Goal: Transaction & Acquisition: Obtain resource

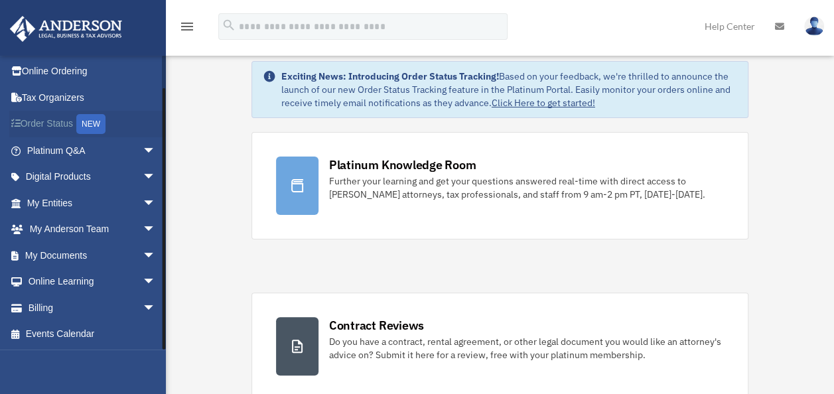
scroll to position [48, 0]
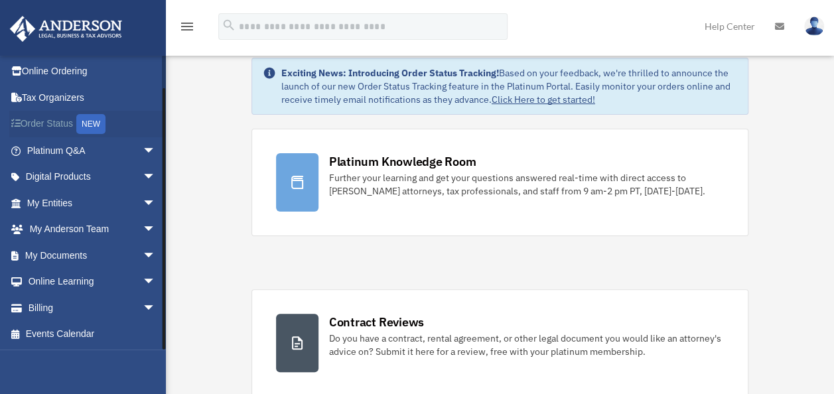
click at [72, 126] on link "Order Status NEW" at bounding box center [92, 124] width 167 height 27
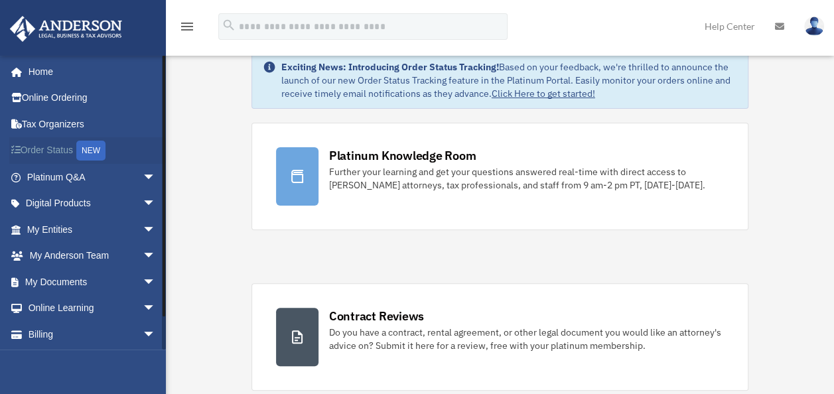
scroll to position [48, 0]
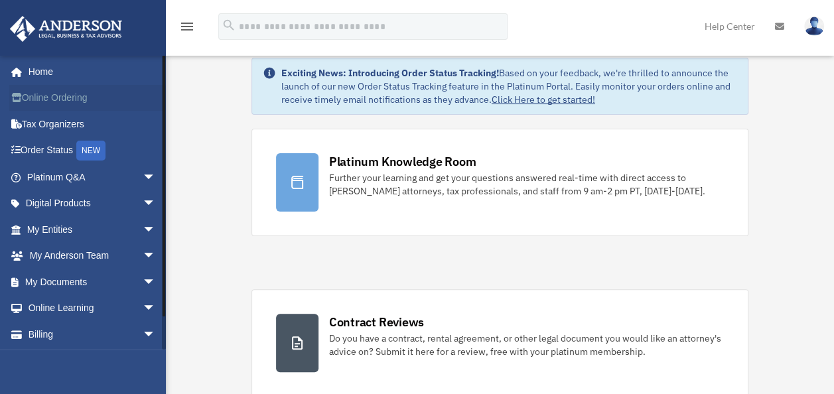
click at [56, 102] on link "Online Ordering" at bounding box center [92, 98] width 167 height 27
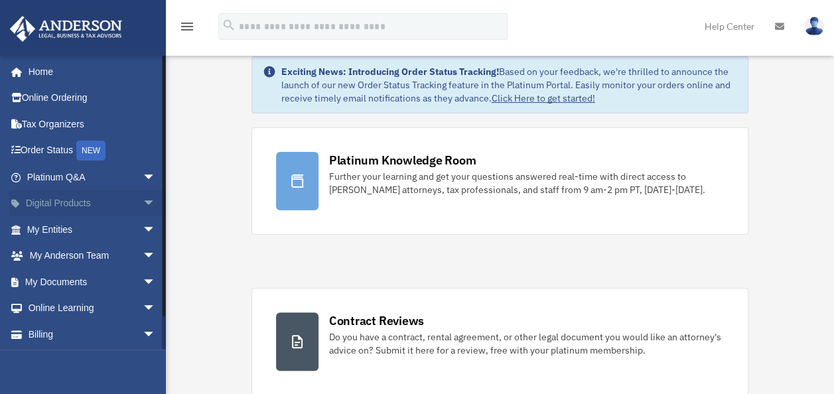
scroll to position [48, 0]
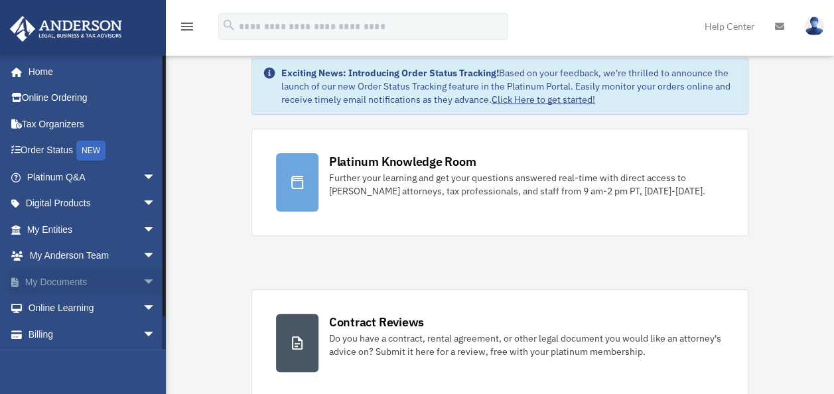
click at [52, 287] on link "My Documents arrow_drop_down" at bounding box center [92, 282] width 167 height 27
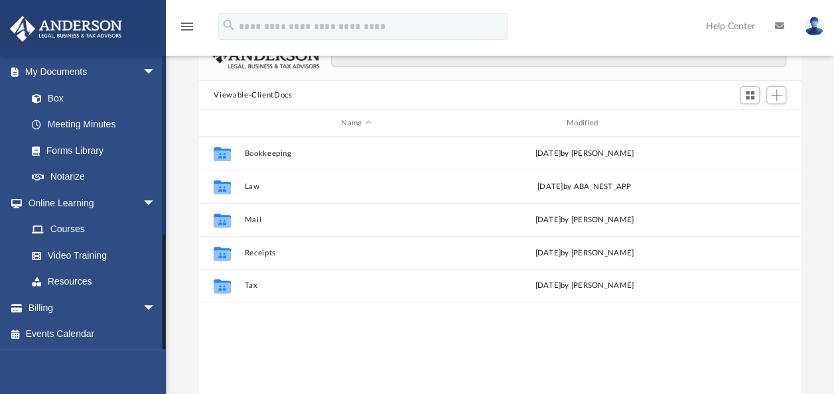
scroll to position [111, 0]
click at [68, 252] on link "Video Training" at bounding box center [97, 255] width 157 height 27
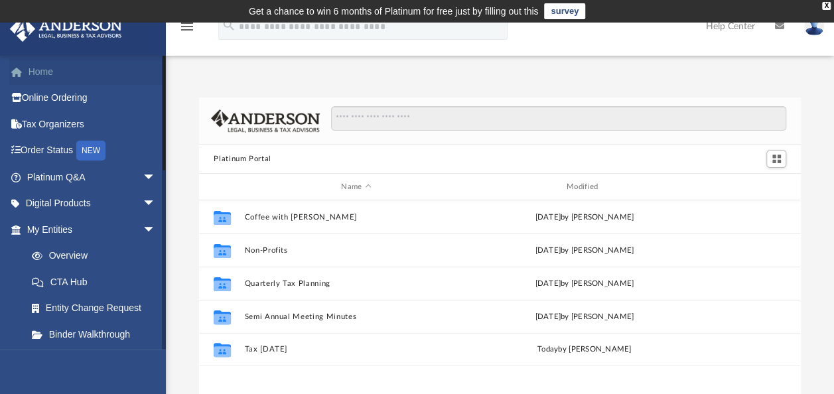
click at [42, 71] on link "Home" at bounding box center [92, 71] width 167 height 27
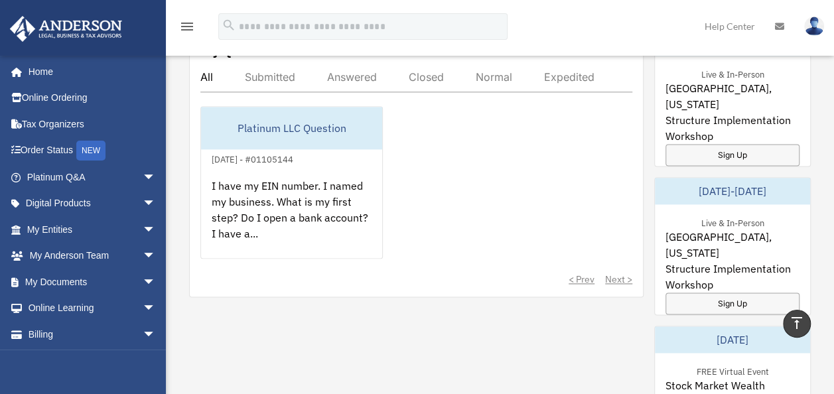
scroll to position [768, 0]
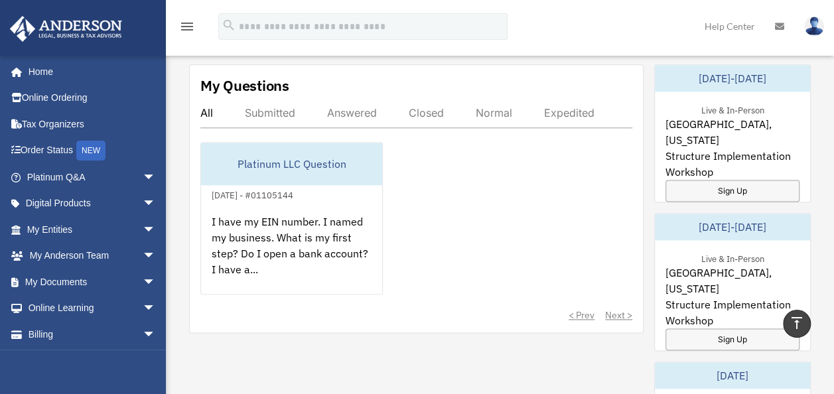
click at [347, 111] on div "Answered" at bounding box center [352, 112] width 50 height 13
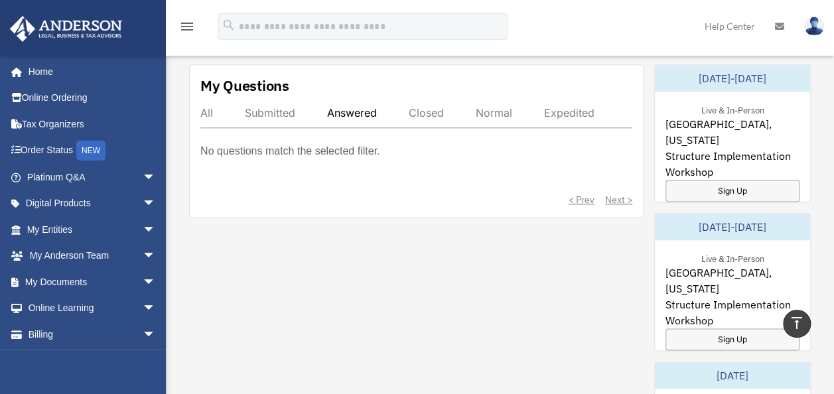
click at [261, 107] on div "Submitted" at bounding box center [270, 112] width 50 height 13
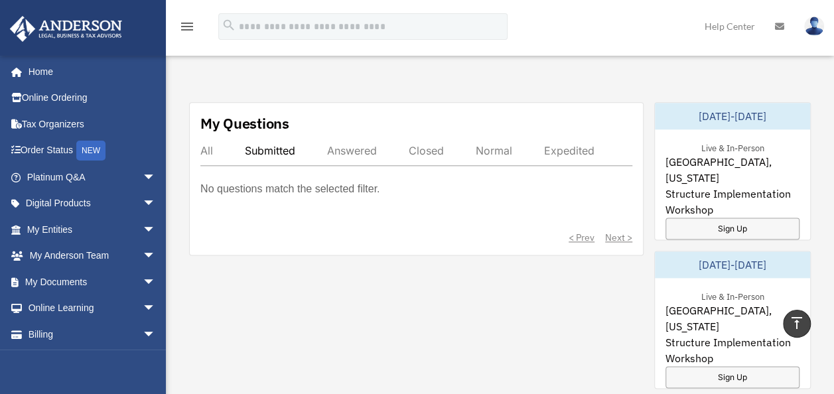
scroll to position [730, 0]
click at [209, 148] on div "All" at bounding box center [206, 151] width 13 height 13
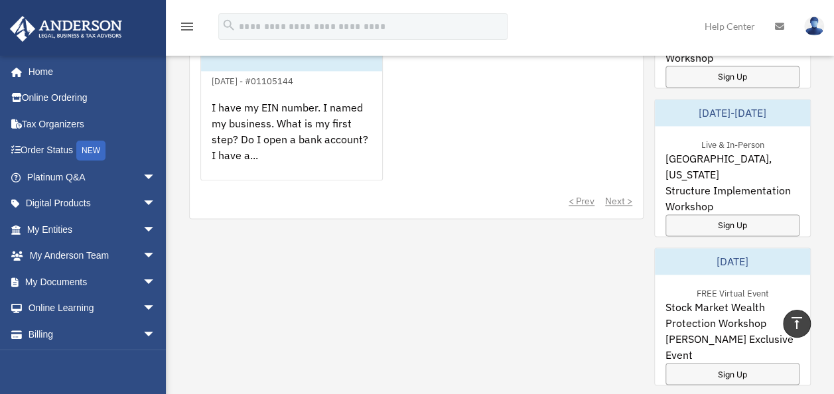
scroll to position [888, 0]
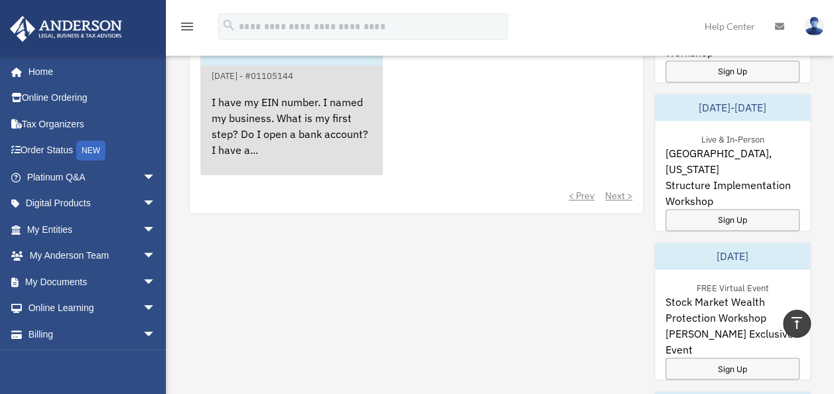
click at [255, 135] on div "I have my EIN number. I named my business. What is my first step? Do I open a b…" at bounding box center [291, 136] width 181 height 104
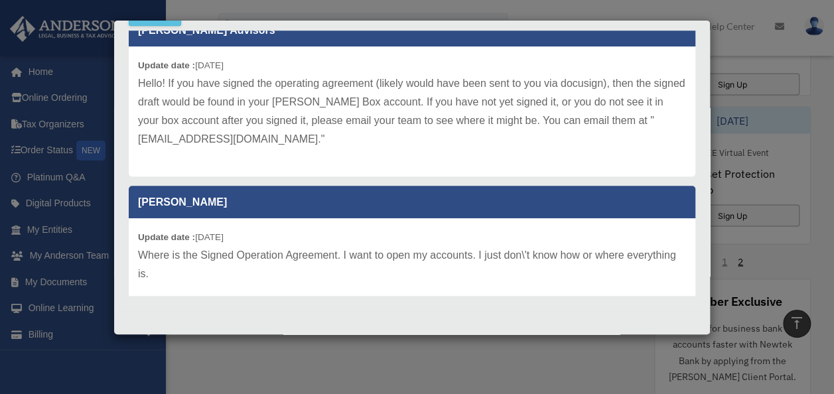
scroll to position [0, 0]
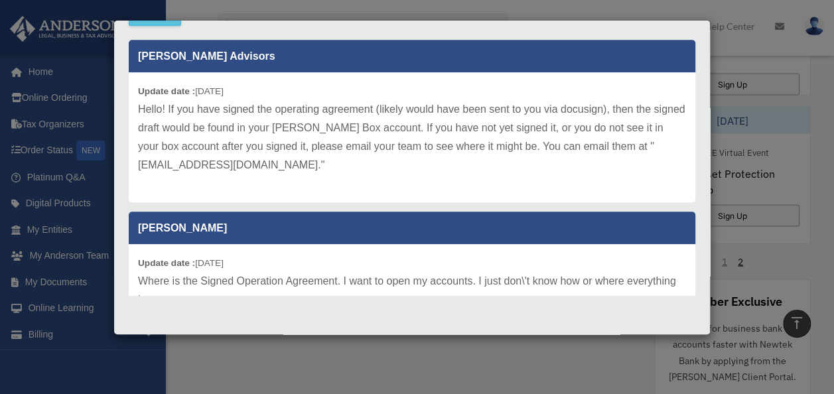
click at [754, 76] on div "Case Detail × Platinum LLC Question Case Number 01105144 Created Date September…" at bounding box center [417, 197] width 834 height 394
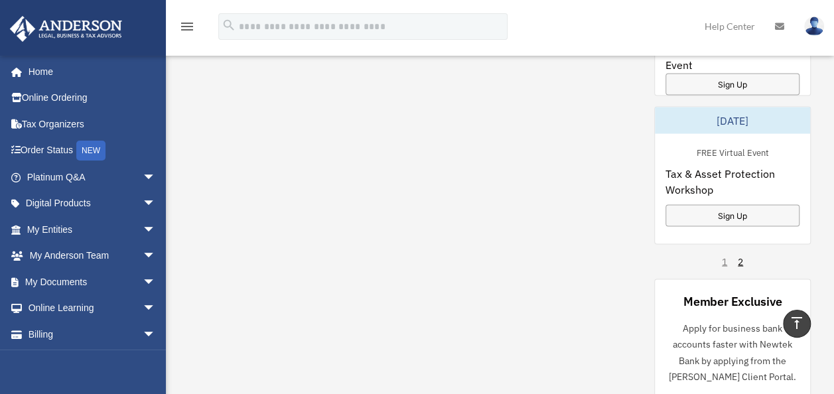
scroll to position [786, 0]
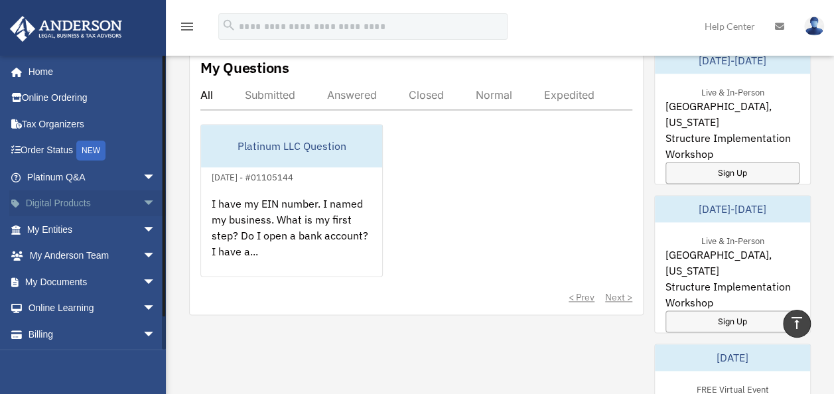
click at [76, 202] on link "Digital Products arrow_drop_down" at bounding box center [92, 203] width 167 height 27
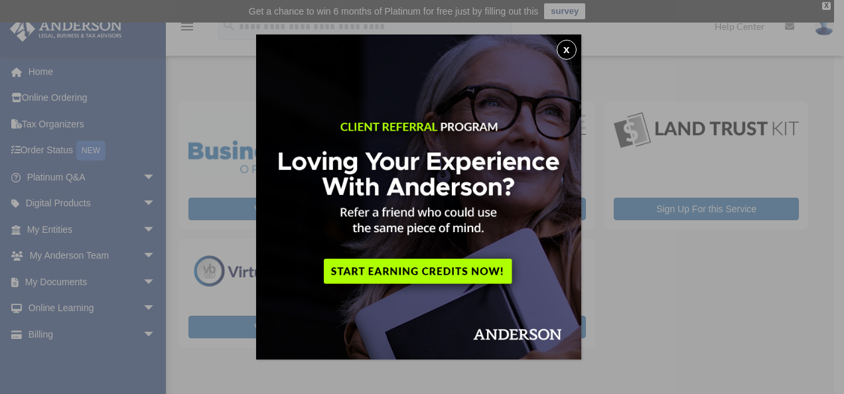
click at [572, 50] on button "x" at bounding box center [567, 50] width 20 height 20
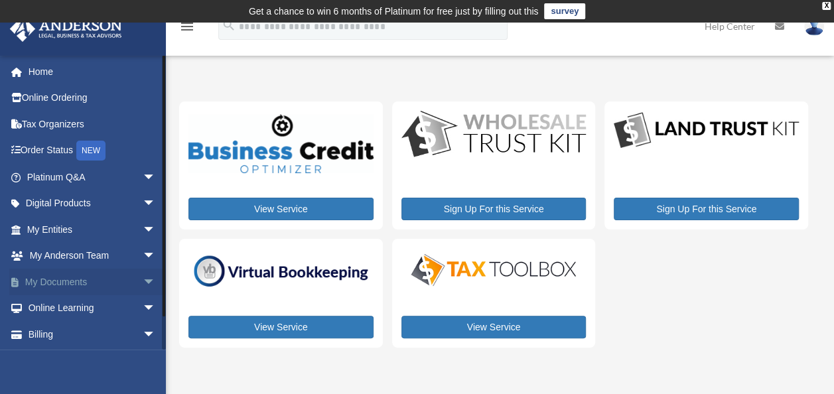
click at [58, 281] on link "My Documents arrow_drop_down" at bounding box center [92, 282] width 167 height 27
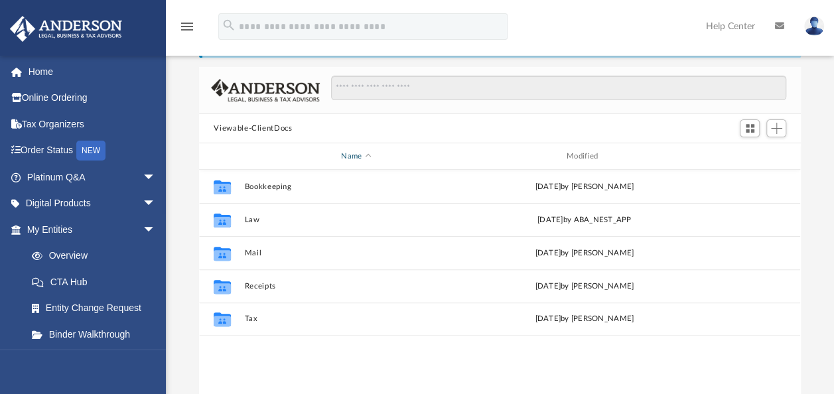
scroll to position [78, 0]
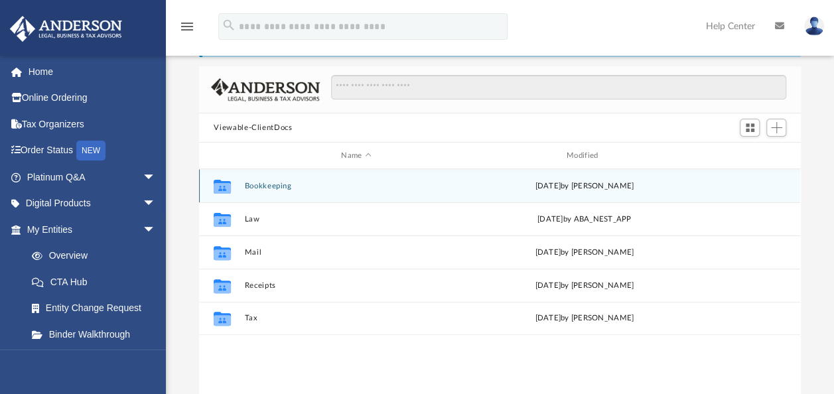
click at [281, 183] on button "Bookkeeping" at bounding box center [356, 186] width 223 height 9
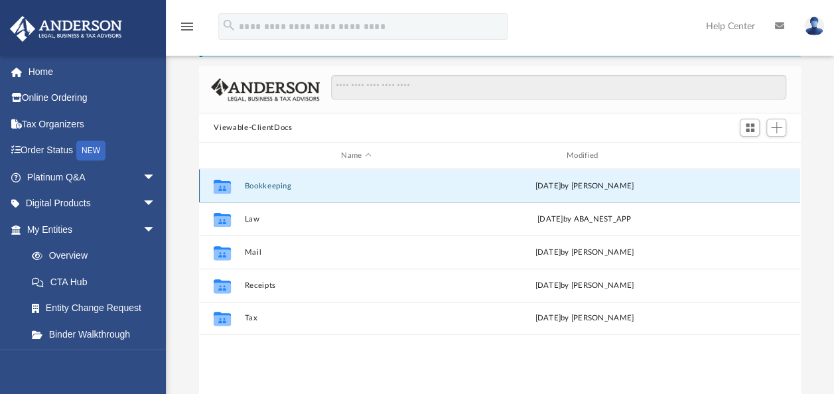
click at [281, 183] on button "Bookkeeping" at bounding box center [356, 186] width 223 height 9
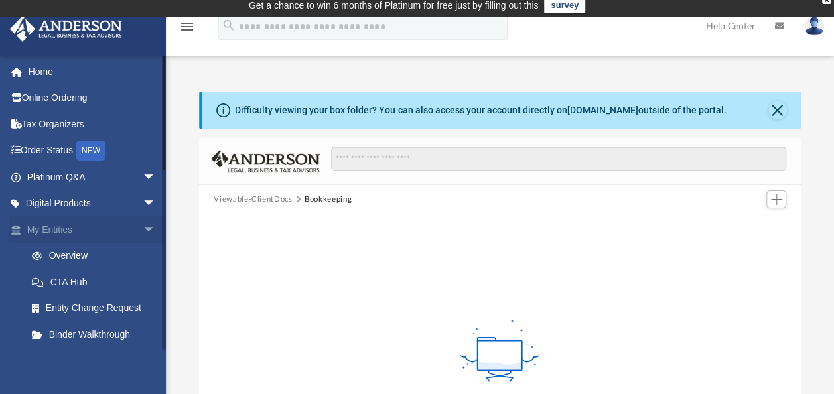
scroll to position [0, 0]
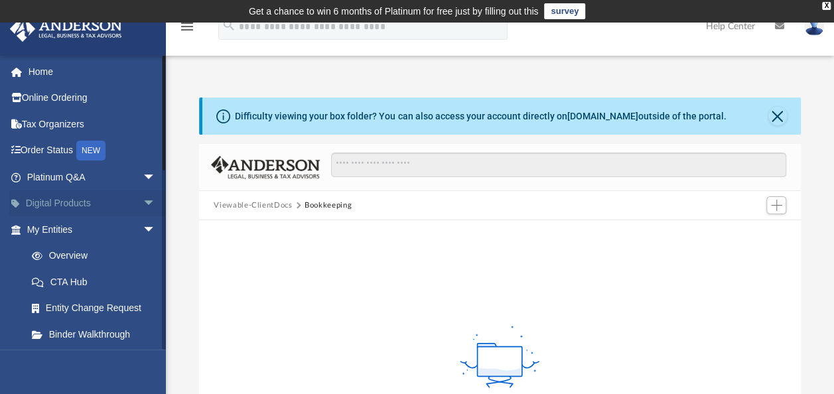
click at [90, 200] on link "Digital Products arrow_drop_down" at bounding box center [92, 203] width 167 height 27
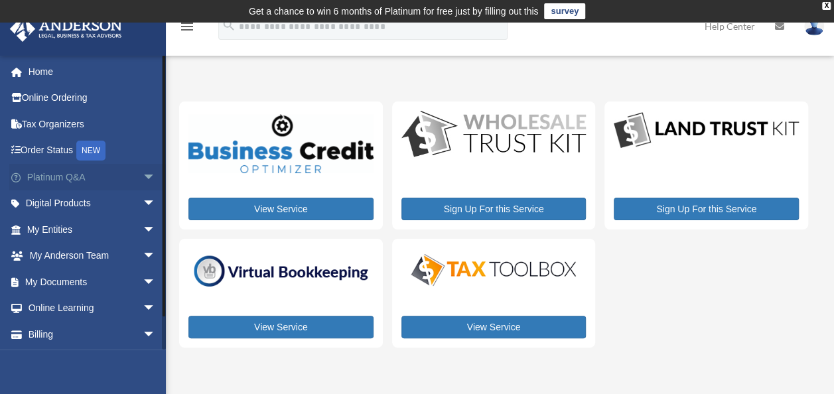
scroll to position [27, 0]
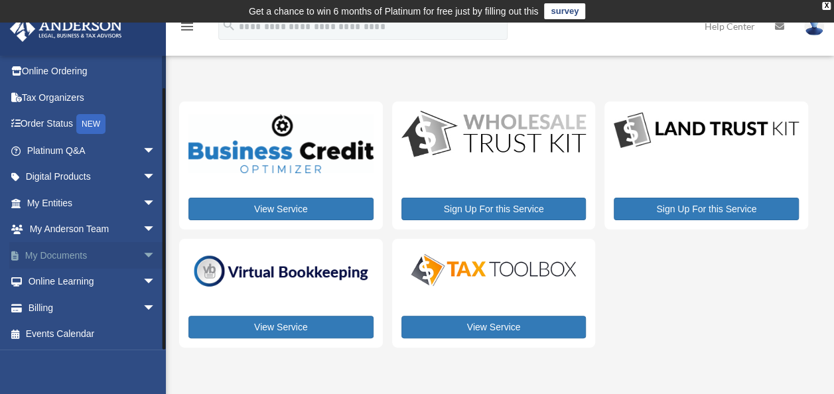
click at [63, 244] on link "My Documents arrow_drop_down" at bounding box center [92, 255] width 167 height 27
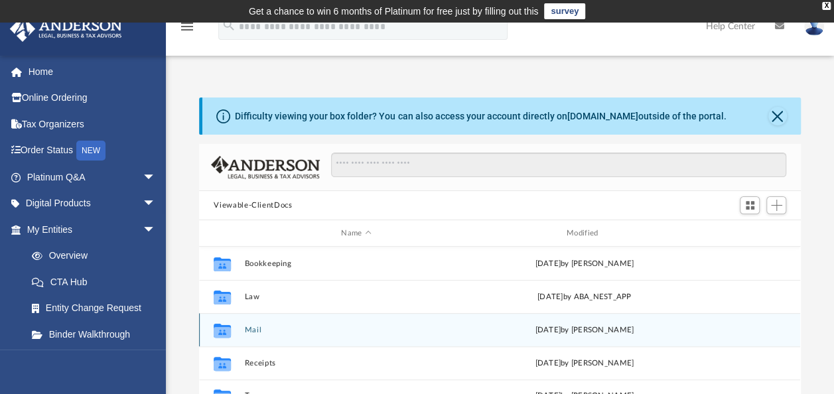
scroll to position [54, 0]
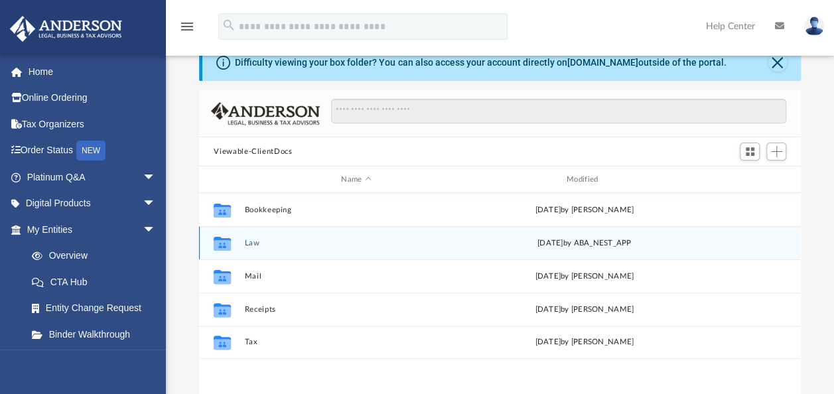
click at [223, 240] on icon "grid" at bounding box center [222, 245] width 17 height 11
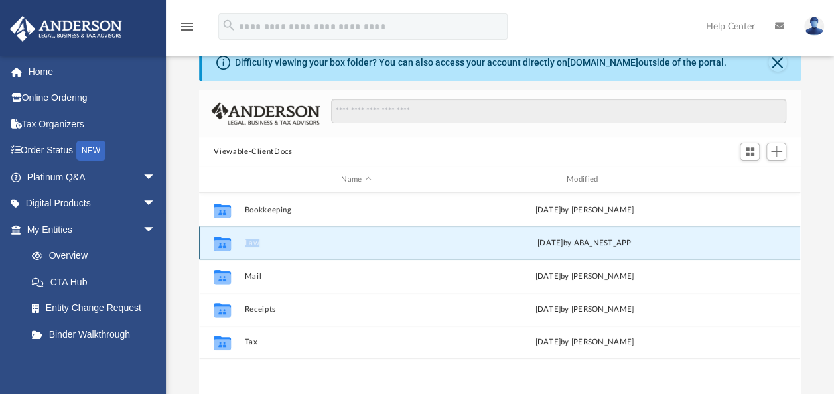
click at [223, 240] on icon "grid" at bounding box center [222, 245] width 17 height 11
drag, startPoint x: 223, startPoint y: 240, endPoint x: 337, endPoint y: 238, distance: 114.2
click at [337, 238] on div "Collaborated Folder Law Mon Jun 30 2025 by ABA_NEST_APP" at bounding box center [499, 242] width 601 height 33
click at [337, 239] on button "Law" at bounding box center [356, 243] width 223 height 9
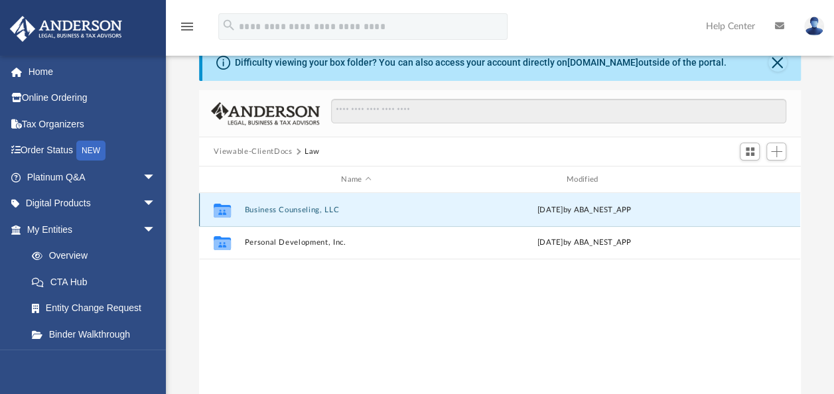
drag, startPoint x: 337, startPoint y: 238, endPoint x: 296, endPoint y: 209, distance: 50.1
click at [296, 209] on button "Business Counseling, LLC" at bounding box center [356, 210] width 223 height 9
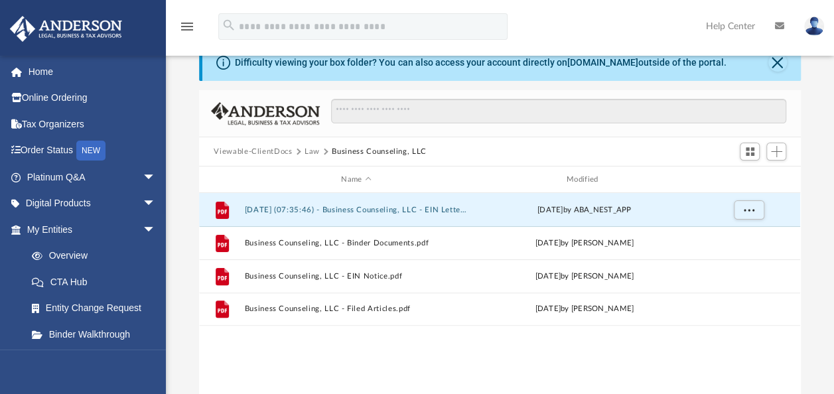
drag, startPoint x: 345, startPoint y: 208, endPoint x: 303, endPoint y: 358, distance: 155.9
click at [303, 358] on div "File 2025.06.30 (07:35:46) - Business Counseling, LLC - EIN Letter from IRS.pdf…" at bounding box center [499, 330] width 601 height 275
click at [745, 207] on span "More options" at bounding box center [749, 209] width 11 height 7
click at [732, 259] on li "Download" at bounding box center [737, 257] width 38 height 14
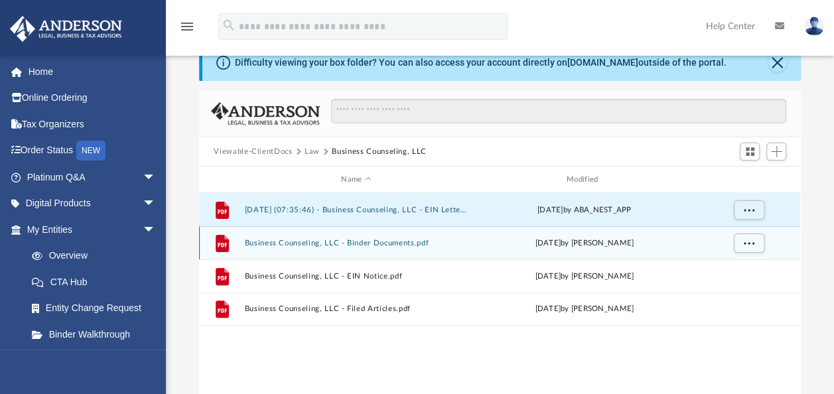
click at [326, 242] on button "Business Counseling, LLC - Binder Documents.pdf" at bounding box center [356, 243] width 223 height 9
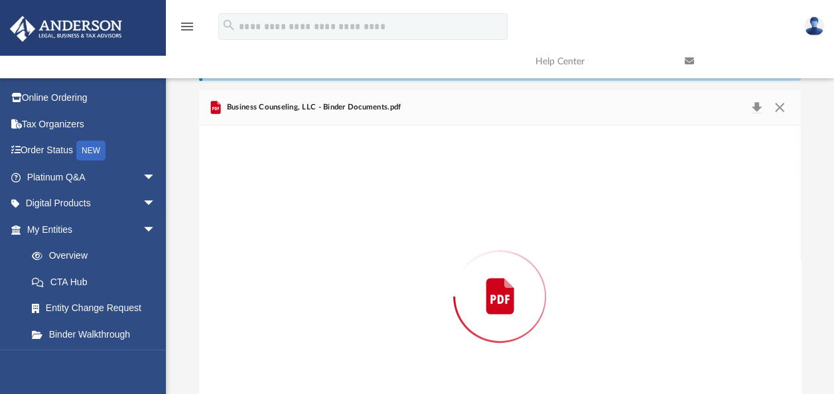
scroll to position [127, 0]
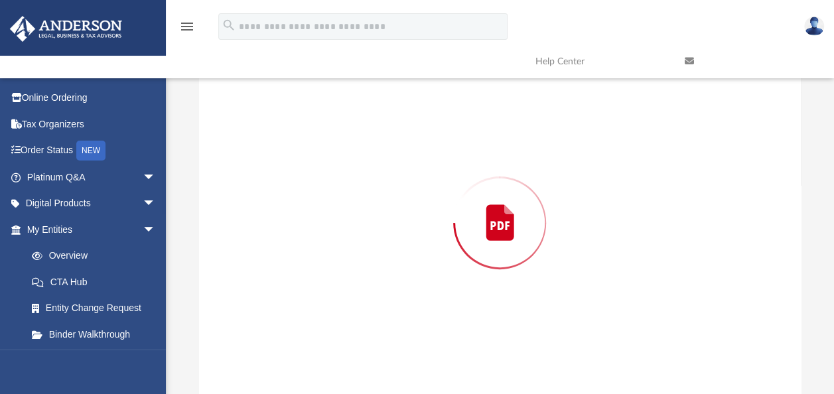
click at [326, 242] on div "Preview" at bounding box center [499, 223] width 601 height 342
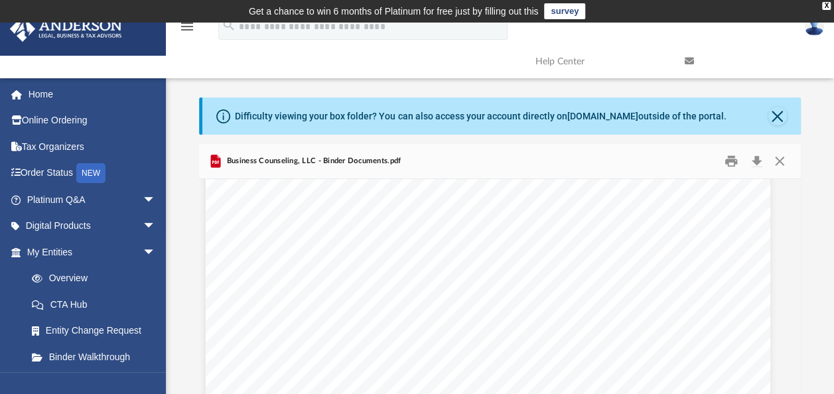
scroll to position [17602, 12]
click at [756, 160] on button "Download" at bounding box center [757, 161] width 24 height 21
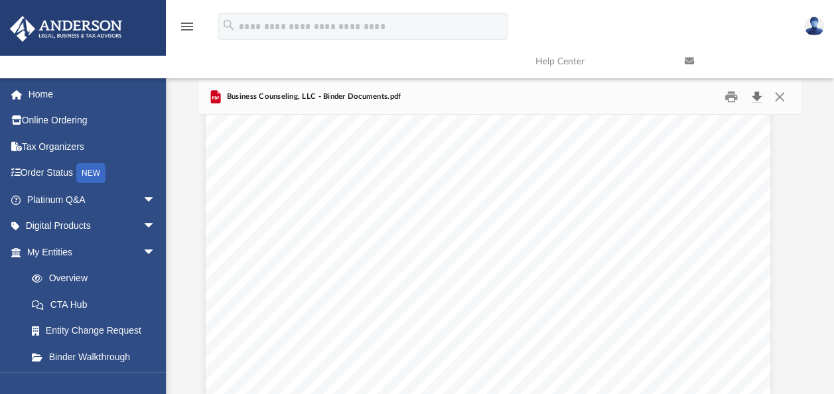
scroll to position [11895, 12]
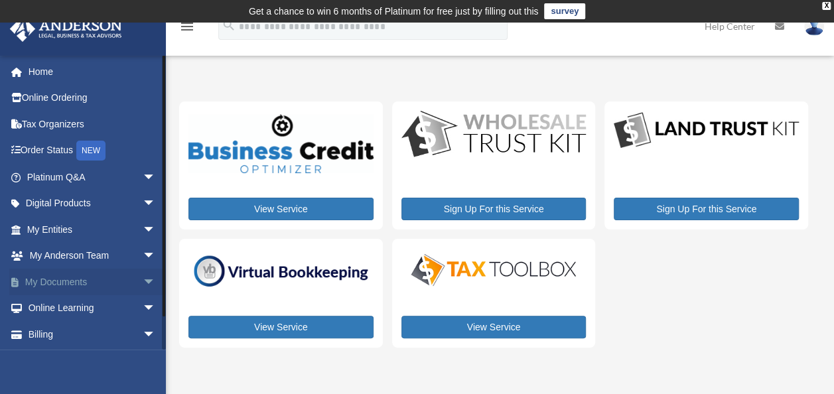
click at [68, 280] on link "My Documents arrow_drop_down" at bounding box center [92, 282] width 167 height 27
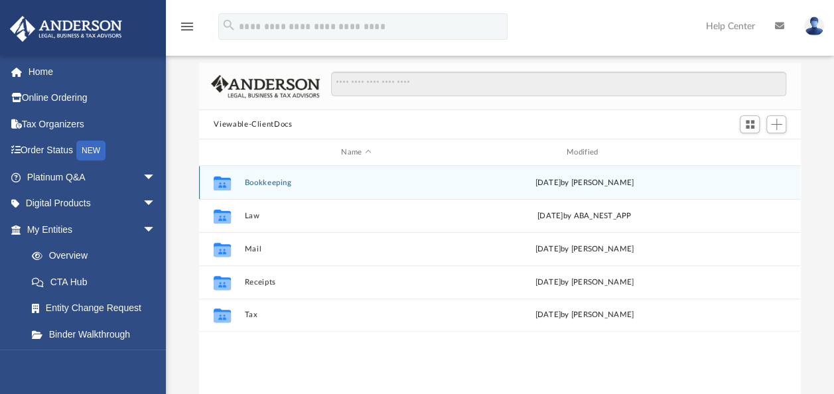
scroll to position [82, 0]
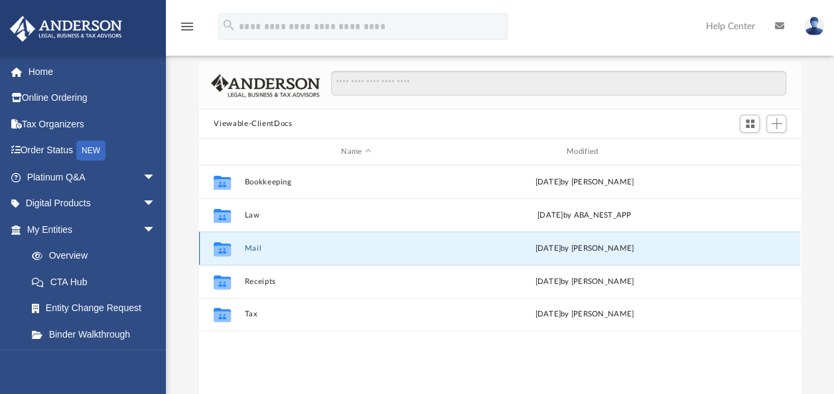
click at [255, 248] on button "Mail" at bounding box center [356, 248] width 223 height 9
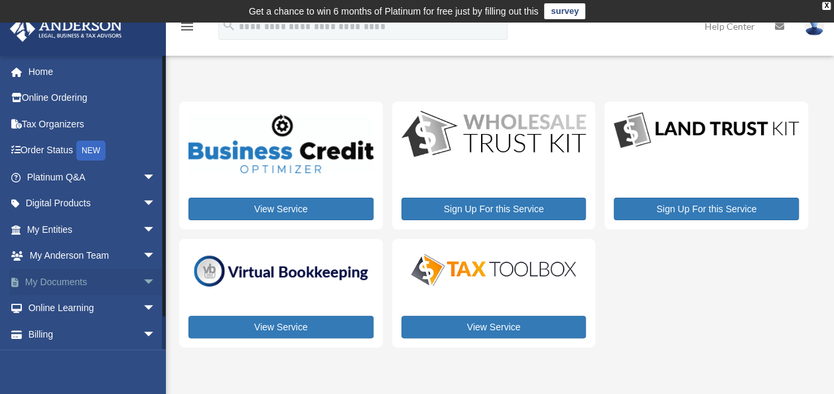
click at [63, 277] on link "My Documents arrow_drop_down" at bounding box center [92, 282] width 167 height 27
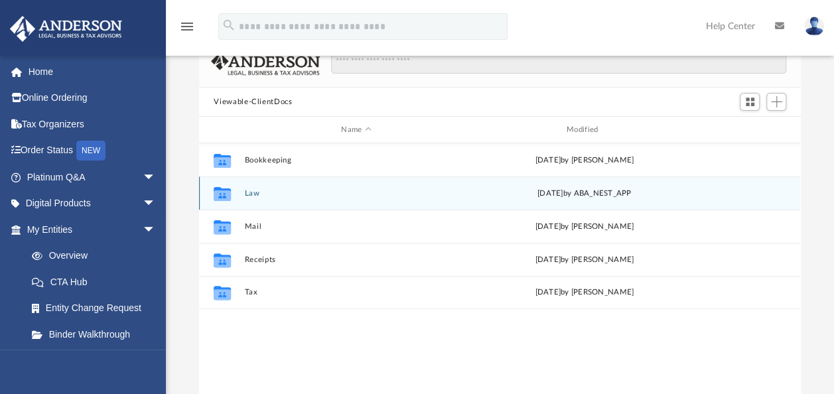
scroll to position [104, 0]
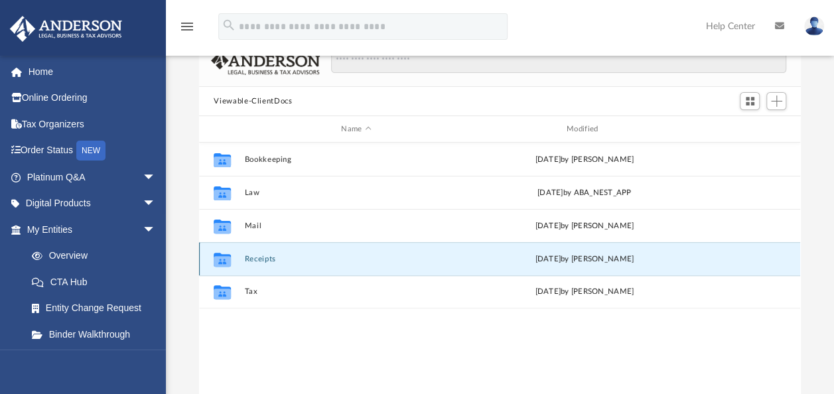
click at [261, 257] on button "Receipts" at bounding box center [356, 259] width 223 height 9
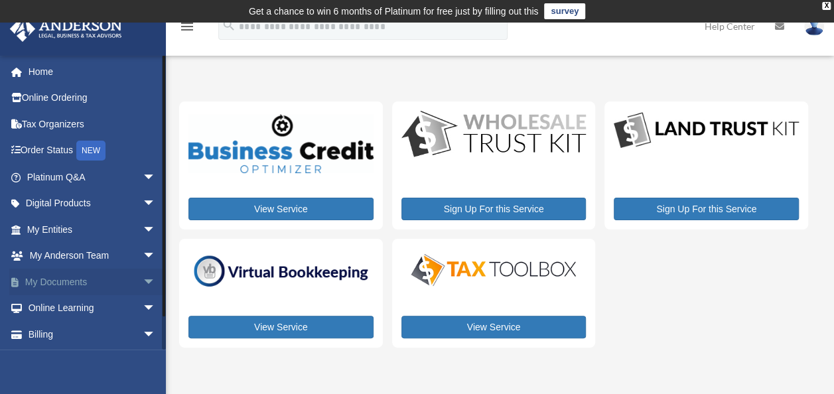
click at [70, 275] on link "My Documents arrow_drop_down" at bounding box center [92, 282] width 167 height 27
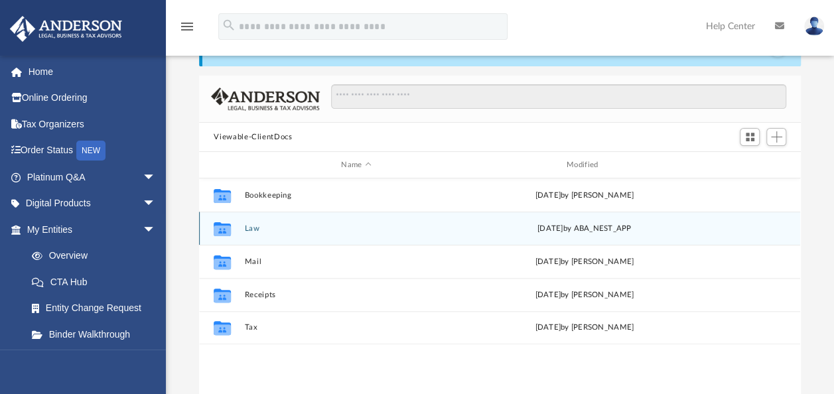
scroll to position [69, 0]
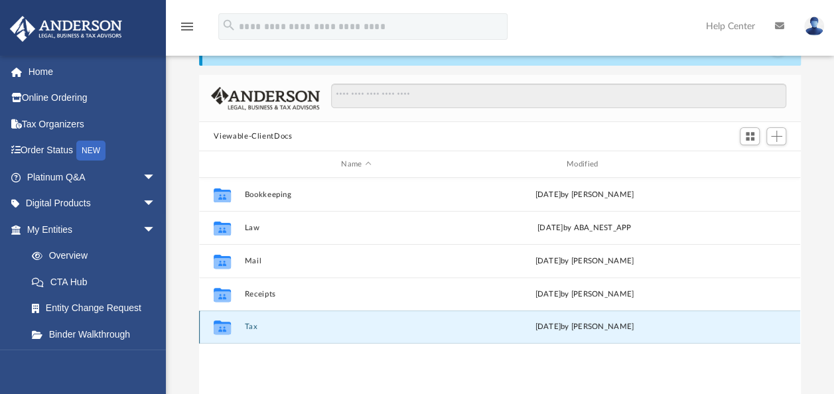
click at [259, 328] on button "Tax" at bounding box center [356, 326] width 223 height 9
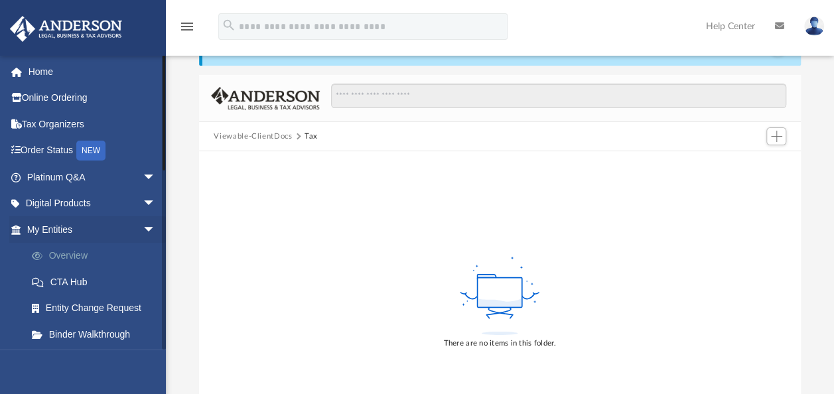
click at [76, 252] on link "Overview" at bounding box center [97, 256] width 157 height 27
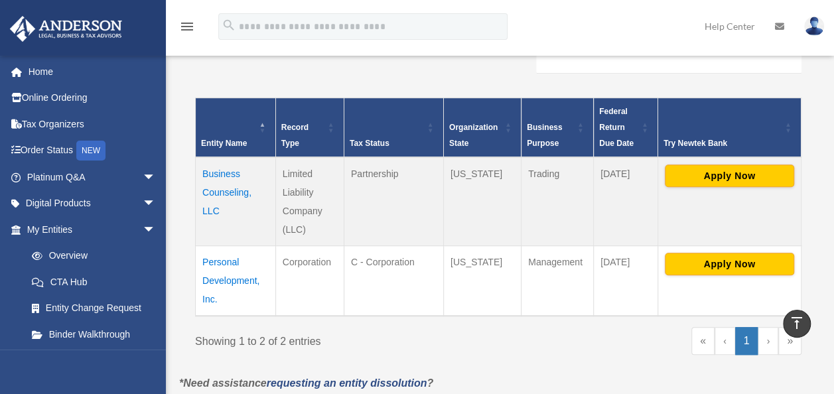
scroll to position [271, 0]
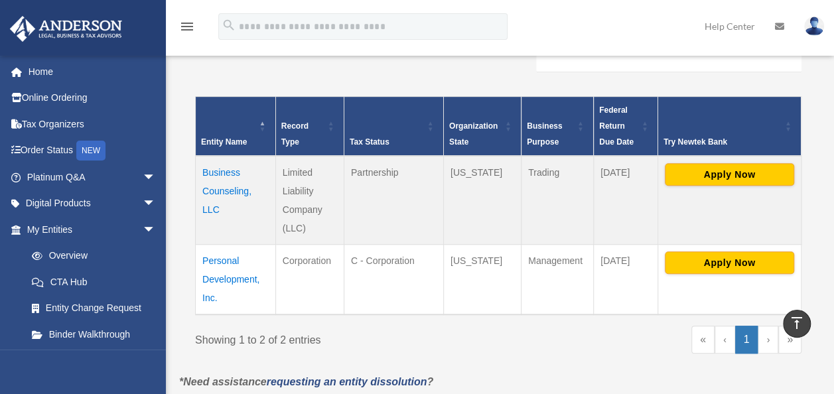
click at [224, 180] on td "Business Counseling, LLC" at bounding box center [236, 200] width 80 height 89
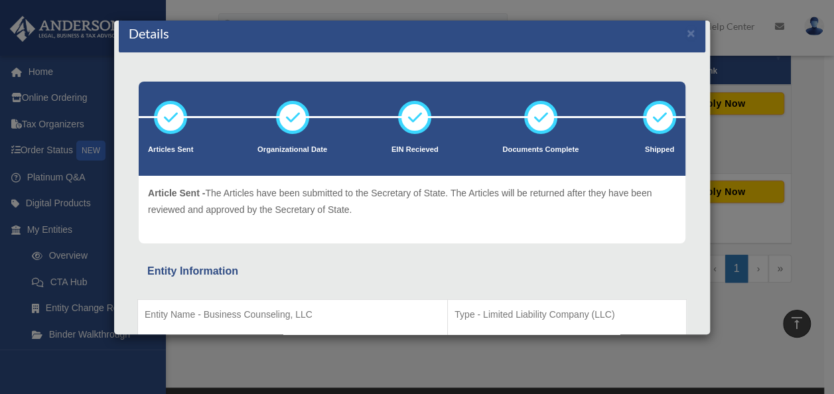
scroll to position [0, 0]
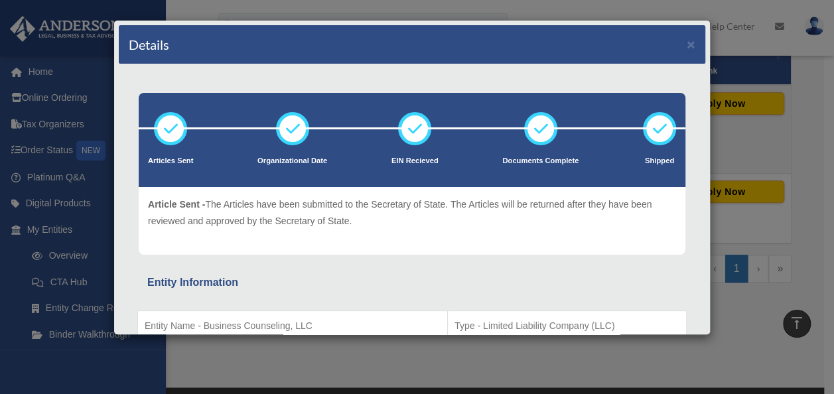
click at [808, 240] on div "Details × Articles Sent Organizational Date" at bounding box center [417, 197] width 834 height 394
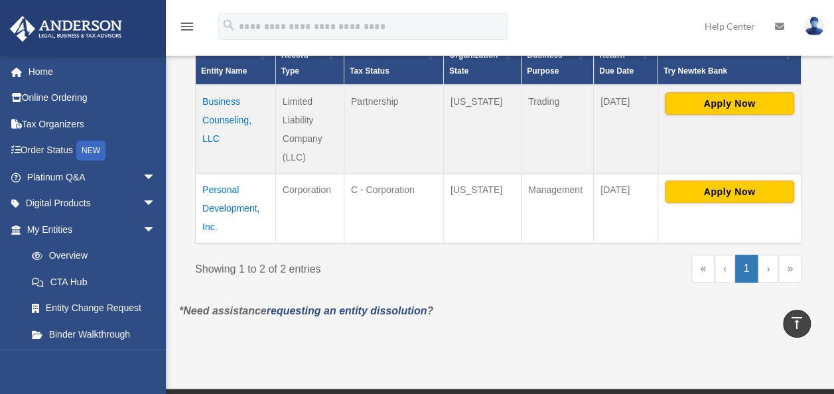
click at [222, 192] on td "Personal Development, Inc." at bounding box center [236, 209] width 80 height 70
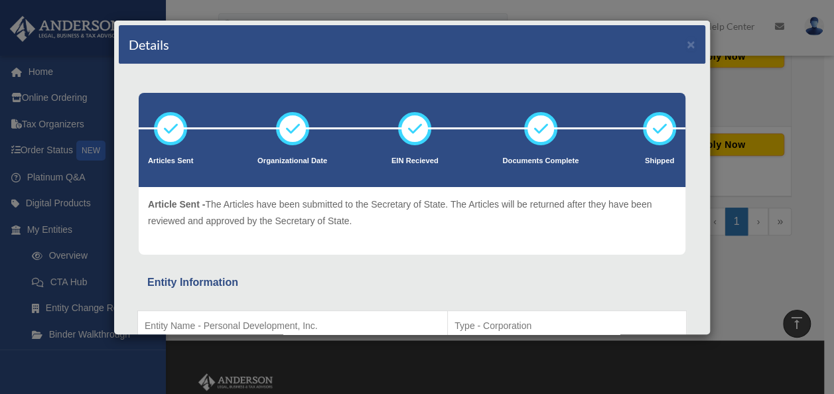
scroll to position [299, 0]
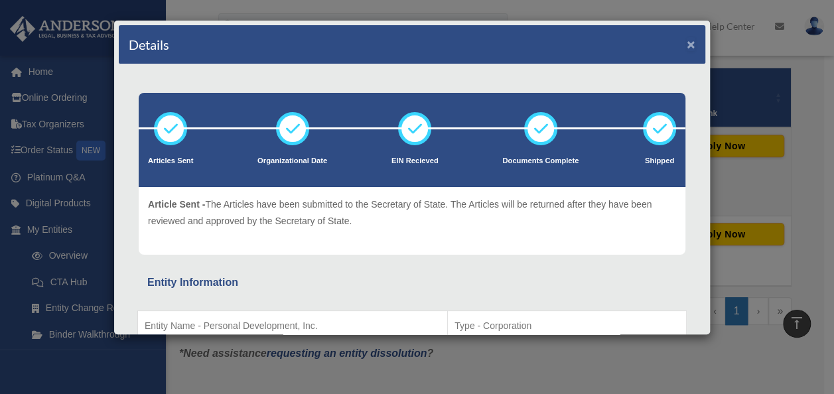
click at [687, 42] on button "×" at bounding box center [691, 44] width 9 height 14
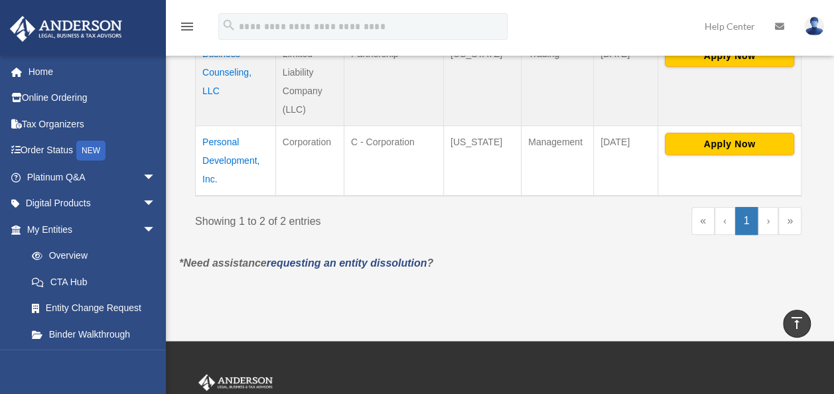
scroll to position [0, 0]
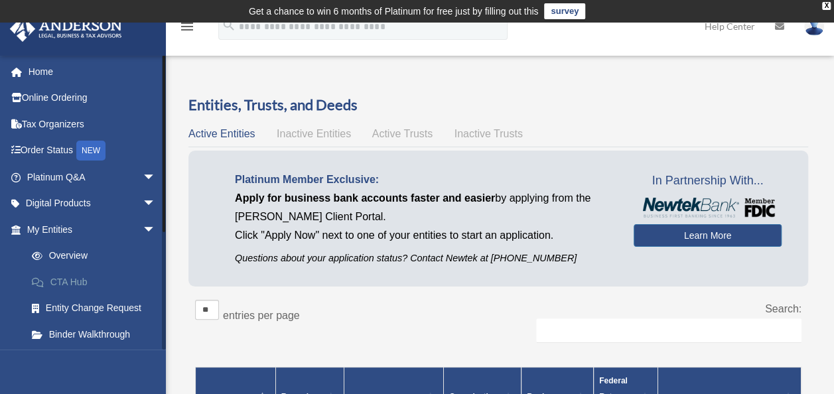
click at [73, 277] on link "CTA Hub" at bounding box center [97, 282] width 157 height 27
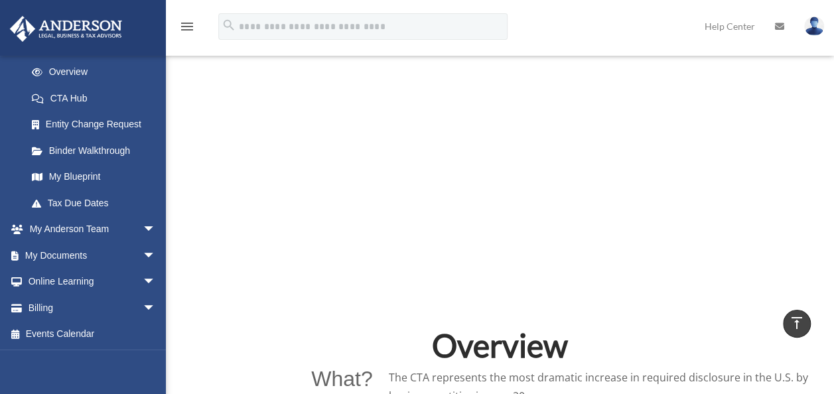
scroll to position [601, 0]
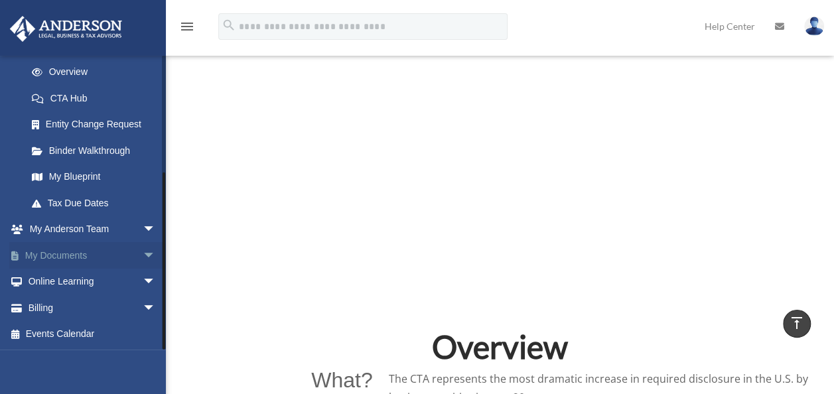
click at [73, 250] on link "My Documents arrow_drop_down" at bounding box center [92, 255] width 167 height 27
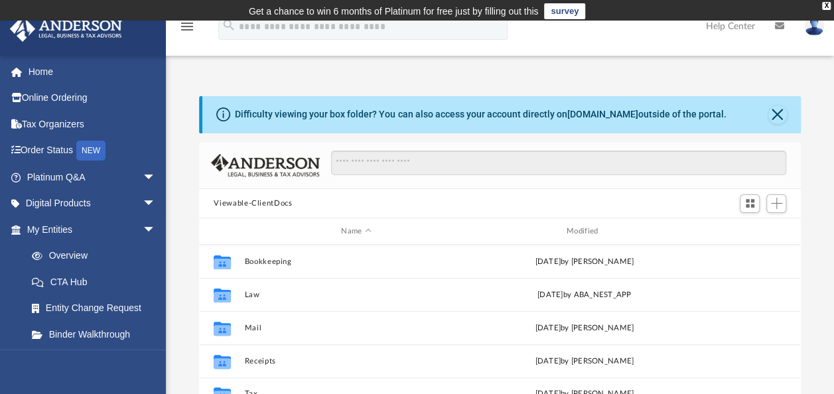
scroll to position [291, 591]
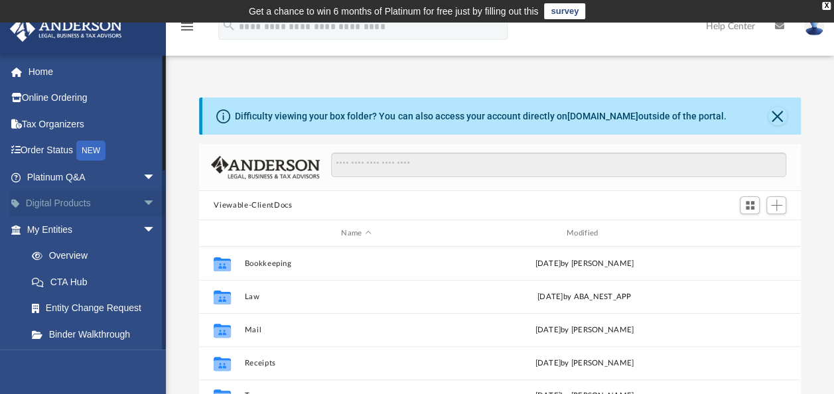
click at [50, 202] on link "Digital Products arrow_drop_down" at bounding box center [92, 203] width 167 height 27
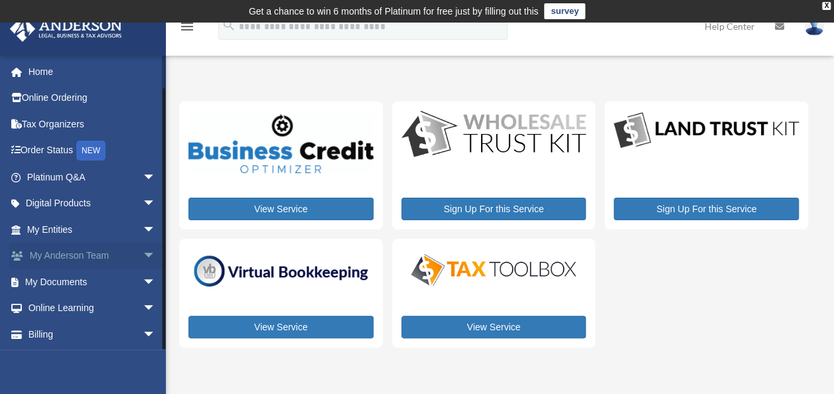
scroll to position [27, 0]
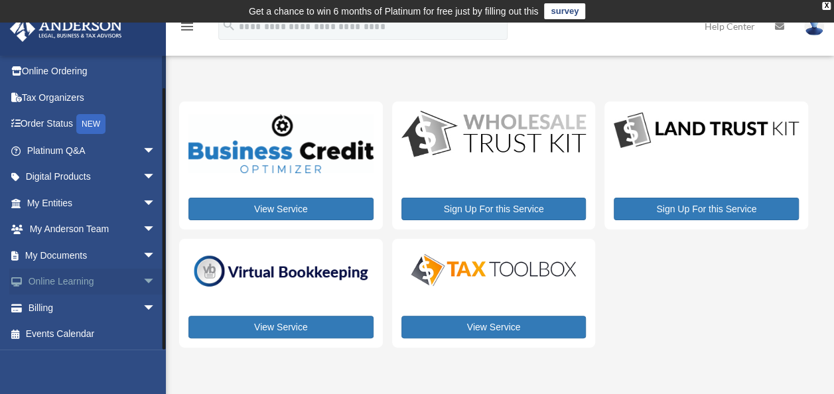
click at [58, 281] on link "Online Learning arrow_drop_down" at bounding box center [92, 282] width 167 height 27
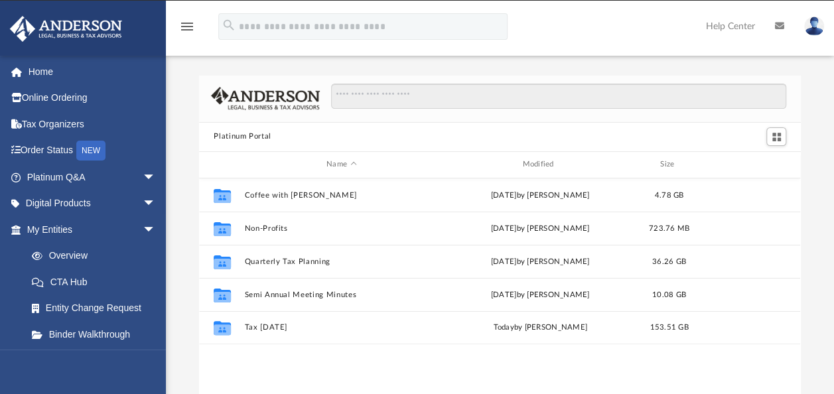
scroll to position [291, 591]
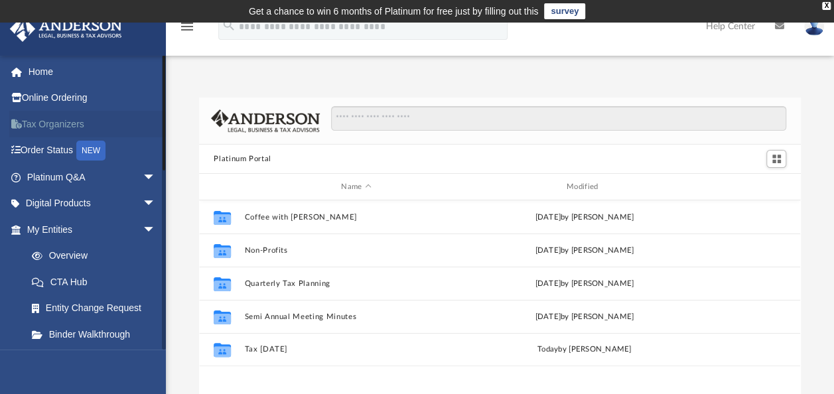
click at [58, 133] on link "Tax Organizers" at bounding box center [92, 124] width 167 height 27
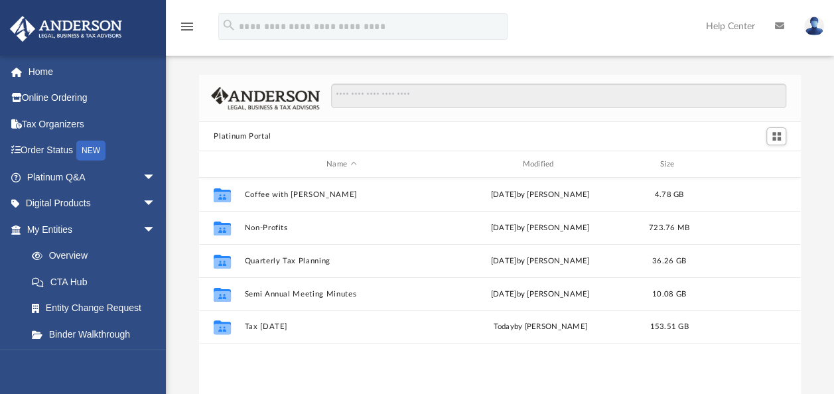
scroll to position [291, 591]
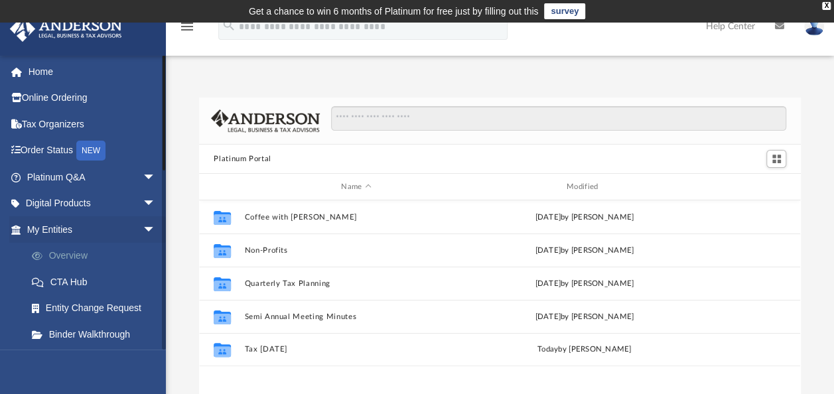
click at [63, 259] on link "Overview" at bounding box center [97, 256] width 157 height 27
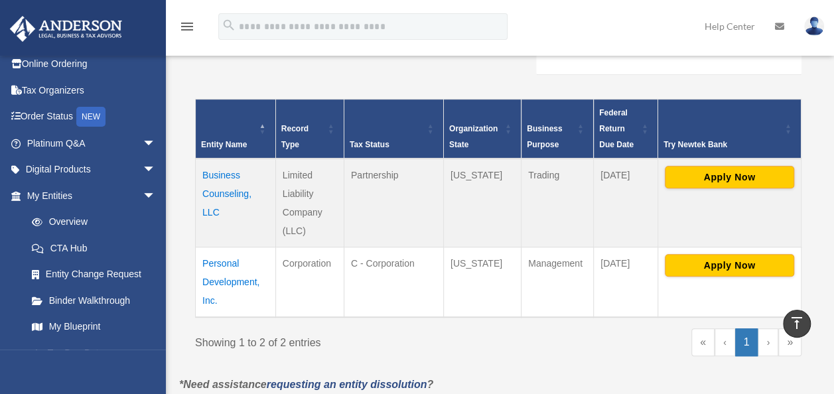
scroll to position [238, 0]
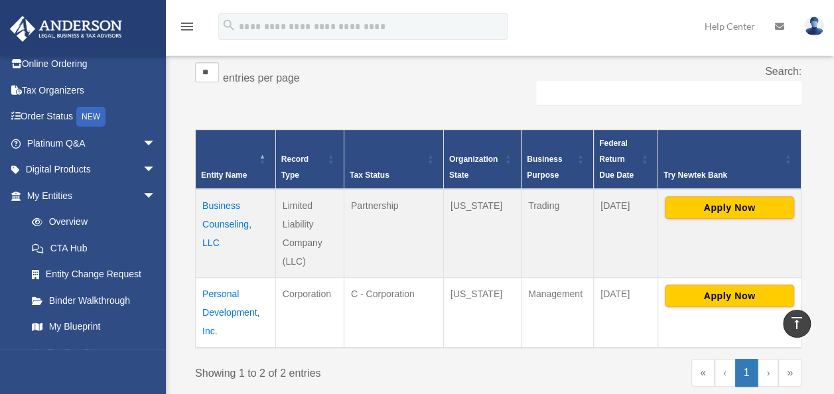
click at [223, 216] on td "Business Counseling, LLC" at bounding box center [236, 233] width 80 height 89
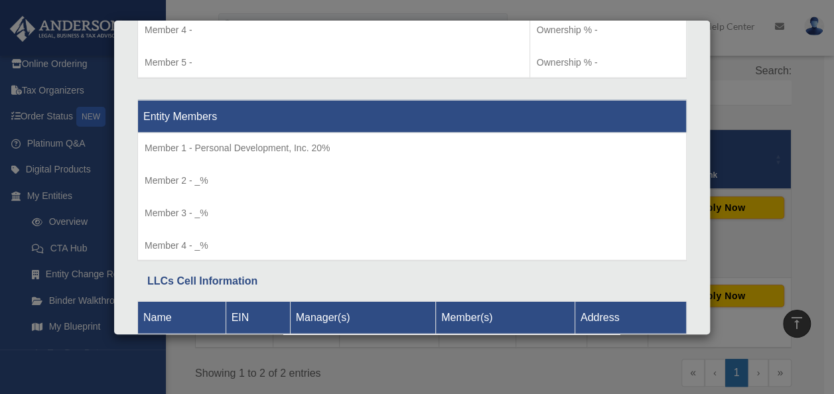
scroll to position [1612, 0]
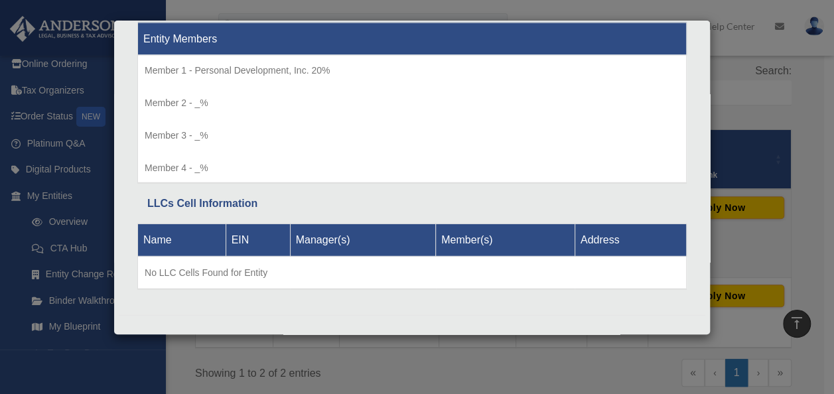
click at [771, 215] on div "Details × Articles Sent Organizational Date" at bounding box center [417, 197] width 834 height 394
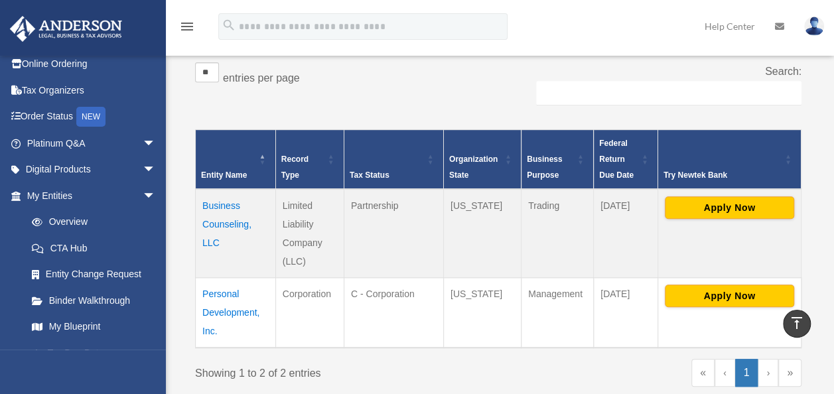
click at [221, 292] on td "Personal Development, Inc." at bounding box center [236, 313] width 80 height 70
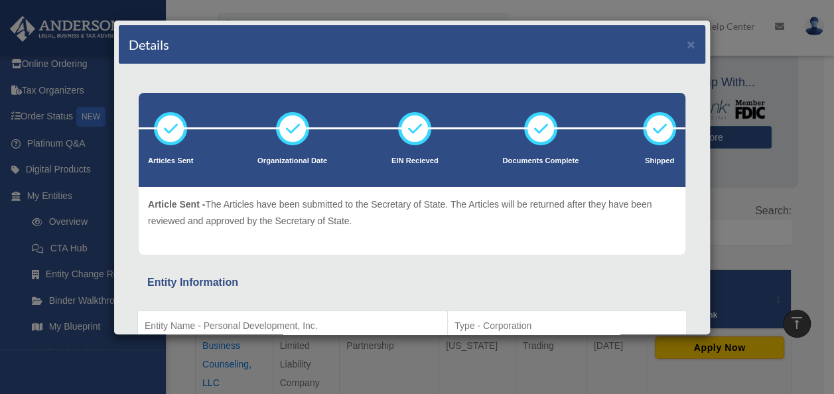
scroll to position [96, 0]
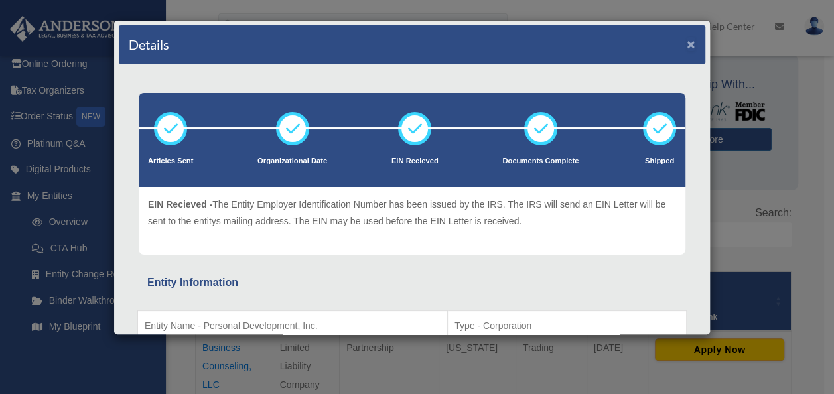
click at [687, 39] on button "×" at bounding box center [691, 44] width 9 height 14
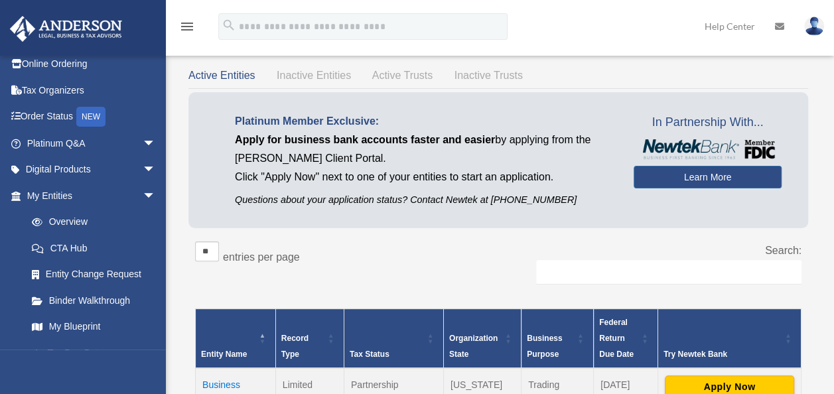
scroll to position [36, 0]
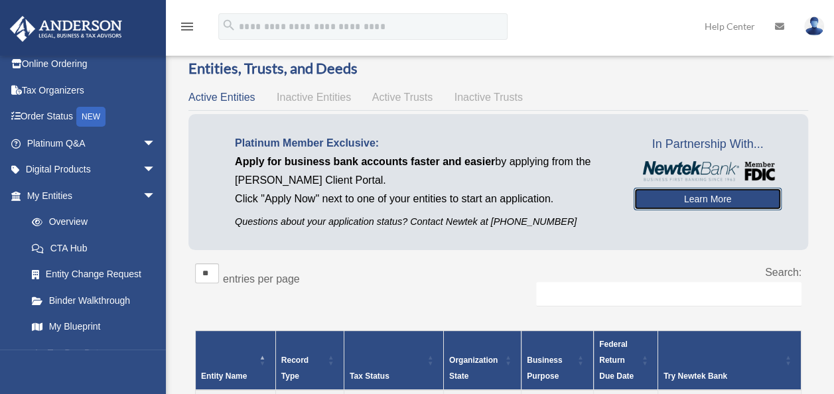
click at [673, 193] on link "Learn More" at bounding box center [708, 199] width 148 height 23
